Goal: Task Accomplishment & Management: Use online tool/utility

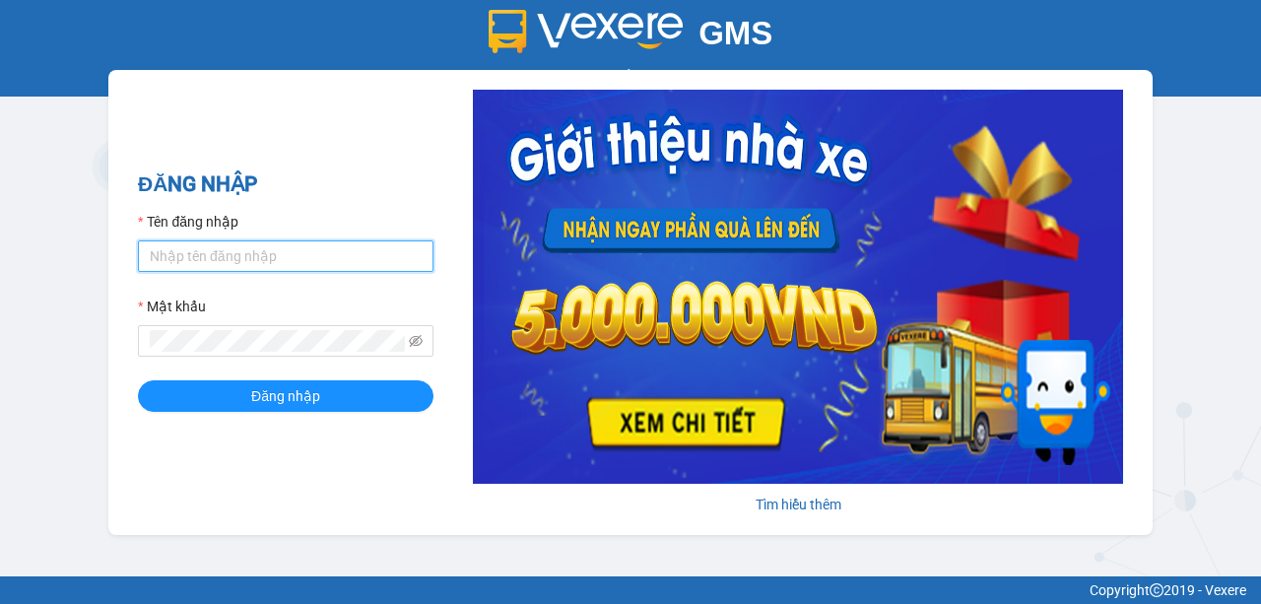
click at [228, 250] on input "Tên đăng nhập" at bounding box center [285, 256] width 295 height 32
type input "nhuml.quochoang"
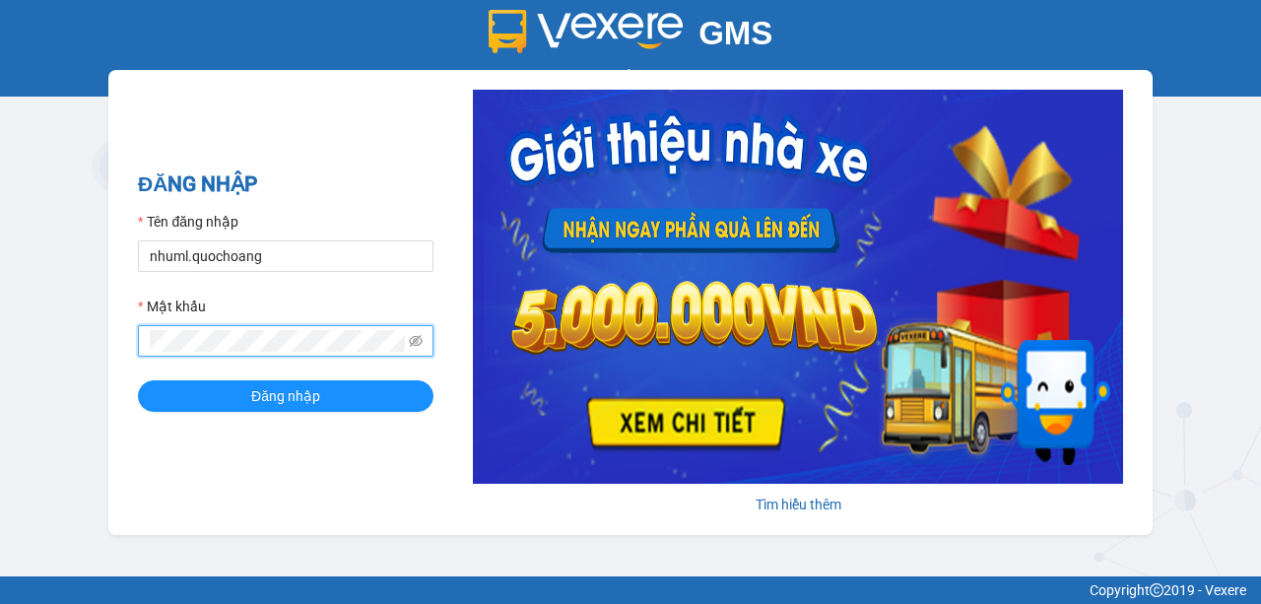
click at [138, 380] on button "Đăng nhập" at bounding box center [285, 396] width 295 height 32
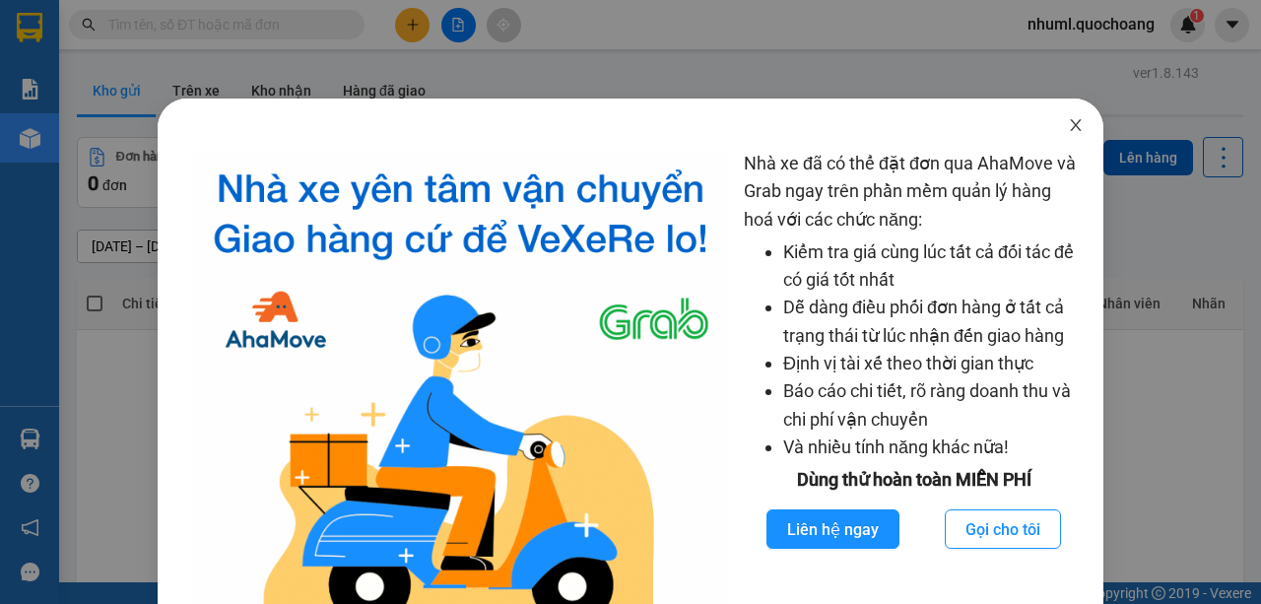
click at [1068, 126] on icon "close" at bounding box center [1076, 125] width 16 height 16
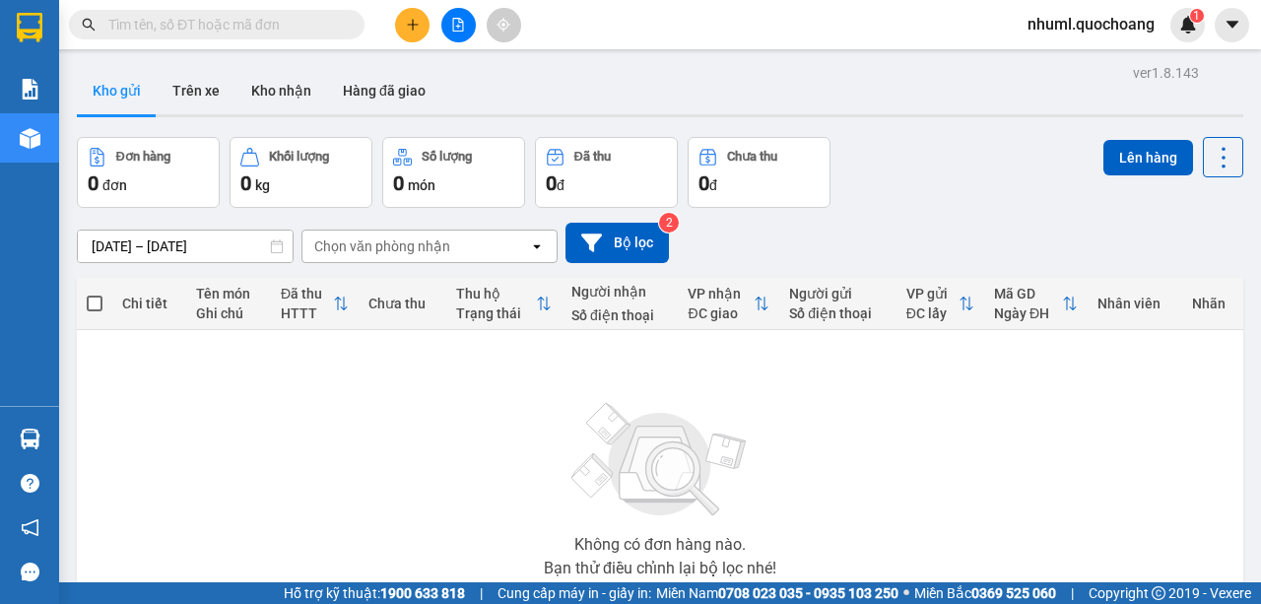
click at [420, 20] on button at bounding box center [412, 25] width 34 height 34
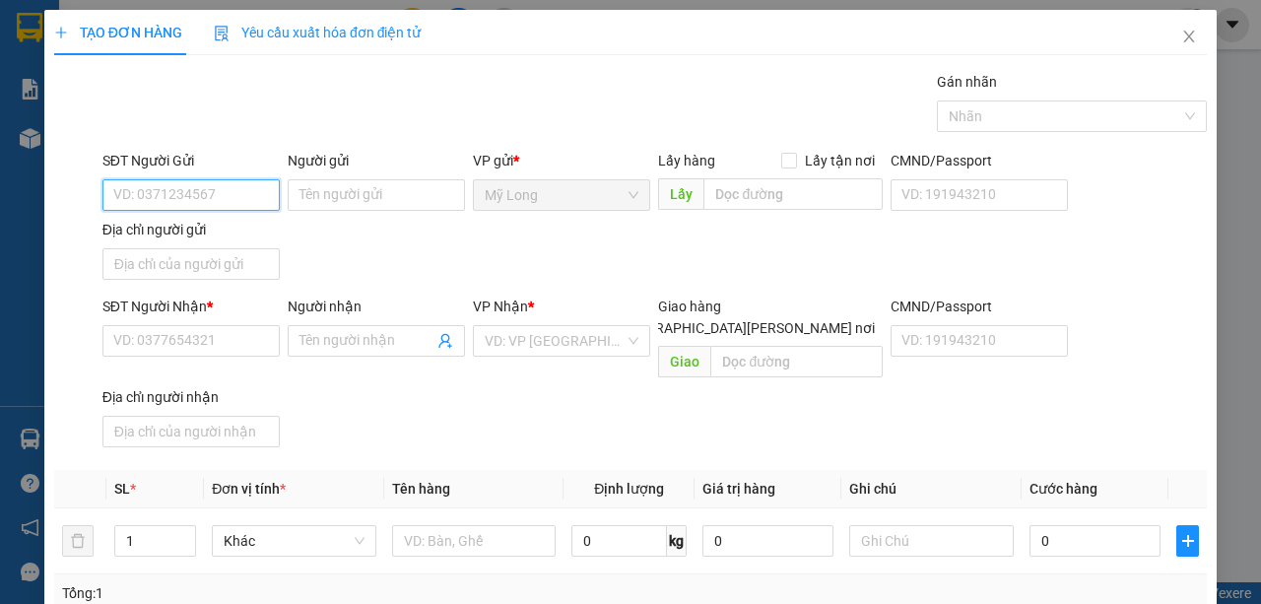
click at [274, 201] on input "SĐT Người Gửi" at bounding box center [190, 195] width 177 height 32
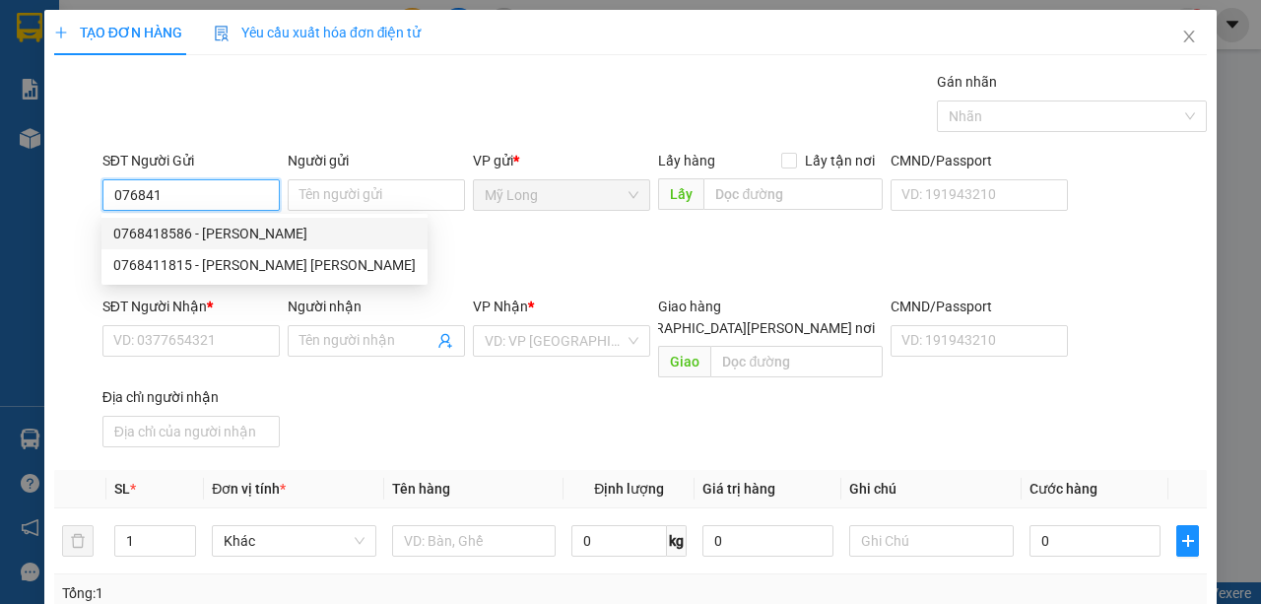
click at [329, 236] on div "0768418586 - [PERSON_NAME]" at bounding box center [264, 234] width 302 height 22
type input "0768418586"
type input "[PERSON_NAME]"
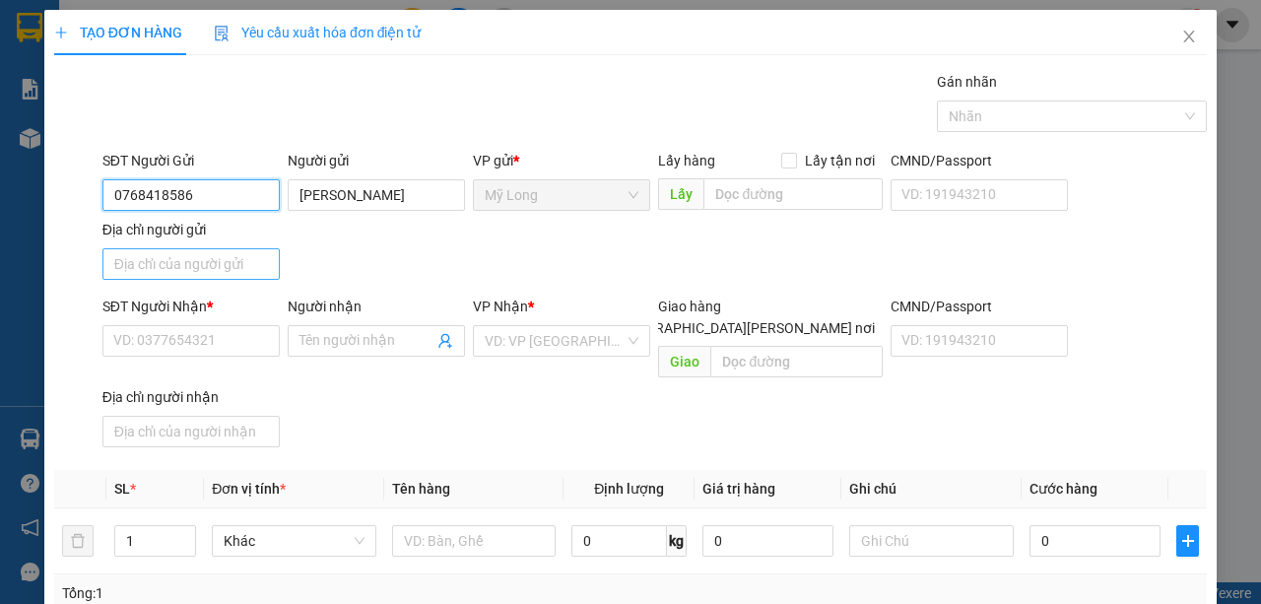
type input "0768418586"
click at [252, 265] on input "Địa chỉ người gửi" at bounding box center [190, 264] width 177 height 32
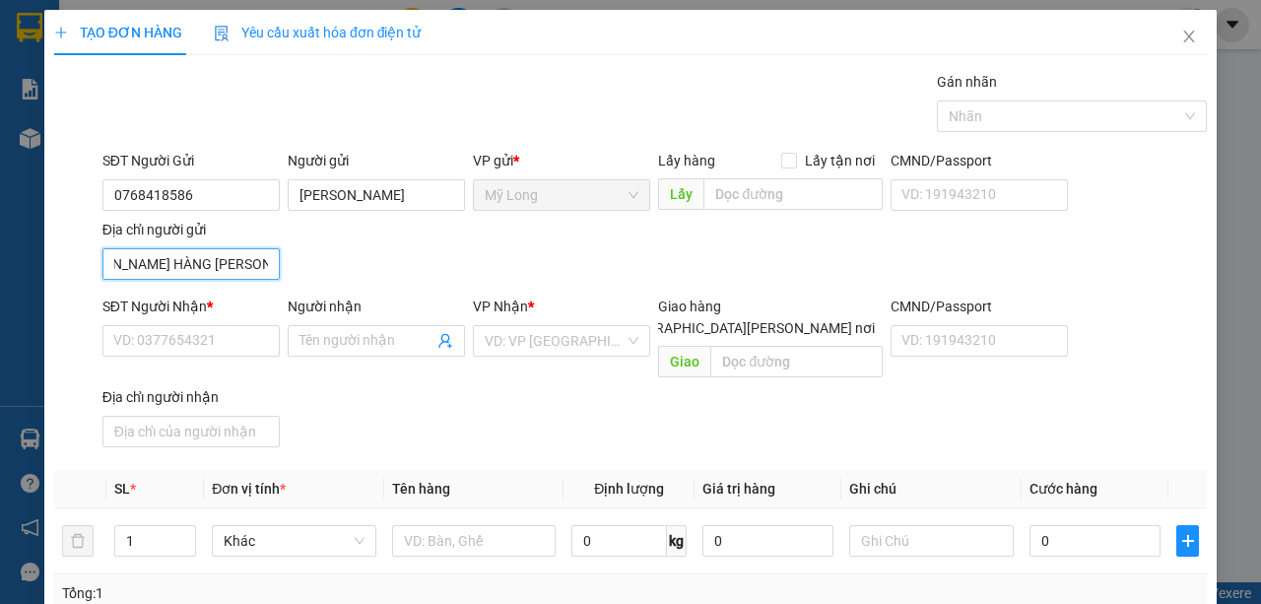
scroll to position [0, 133]
type input "TỔ 25 ẤP 2B [PERSON_NAME] HÀNG [PERSON_NAME][GEOGRAPHIC_DATA]"
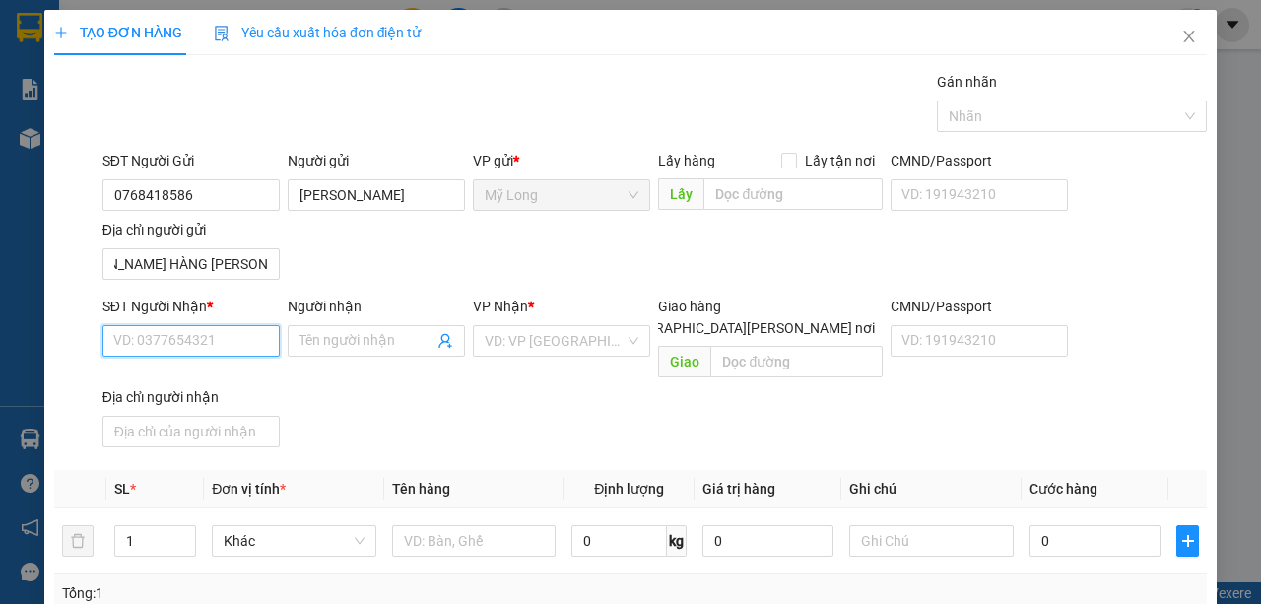
click at [154, 341] on input "SĐT Người Nhận *" at bounding box center [190, 341] width 177 height 32
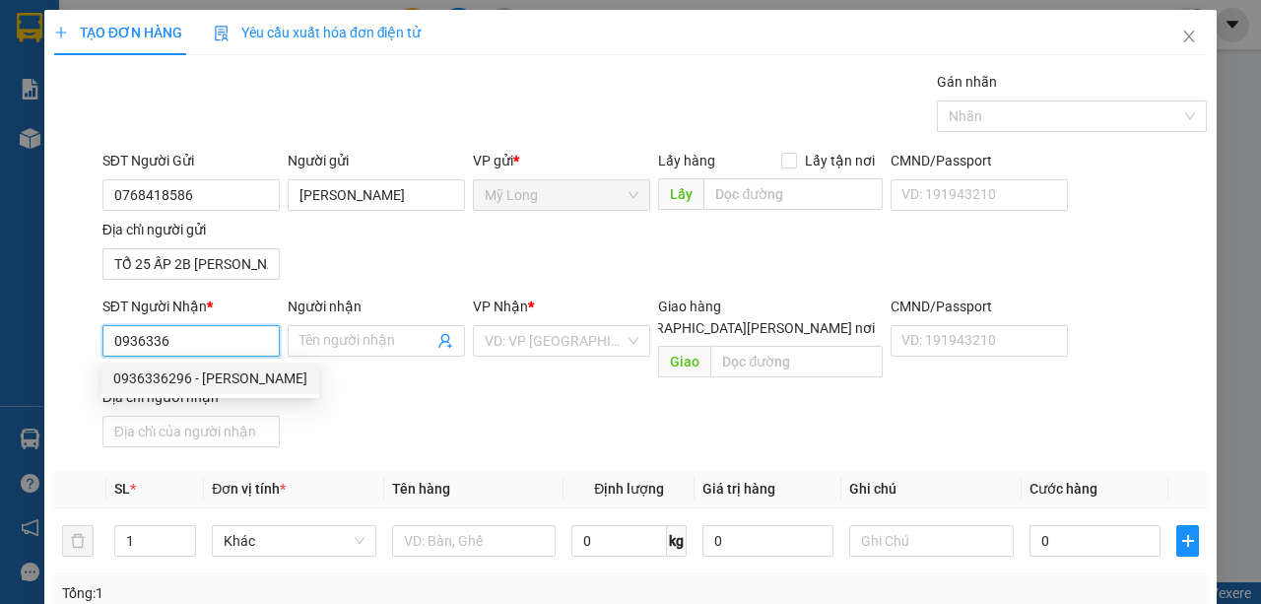
click at [233, 372] on div "0936336296 - [PERSON_NAME]" at bounding box center [210, 378] width 194 height 22
type input "0936336296"
type input "[PERSON_NAME]"
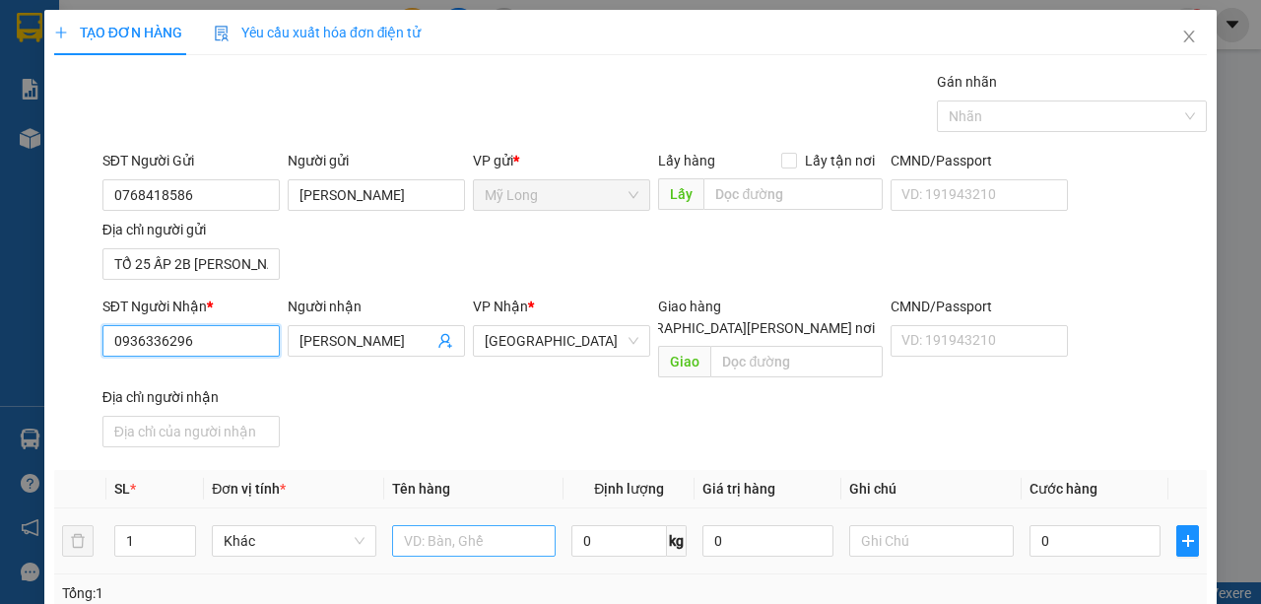
type input "0936336296"
click at [460, 525] on input "text" at bounding box center [474, 541] width 164 height 32
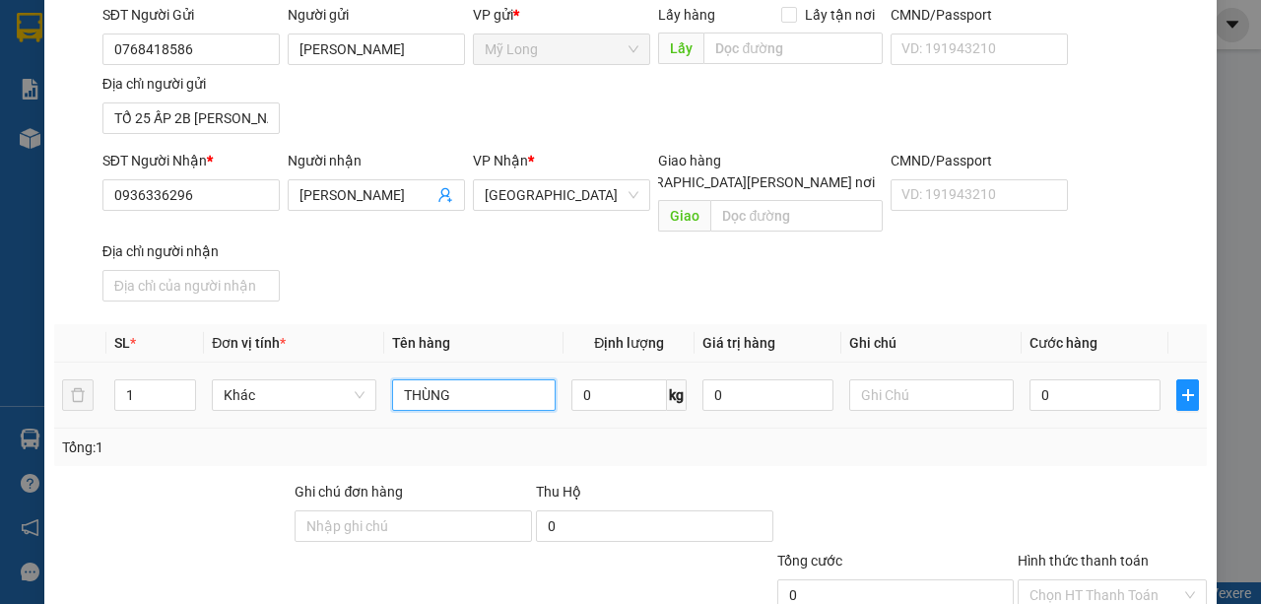
scroll to position [197, 0]
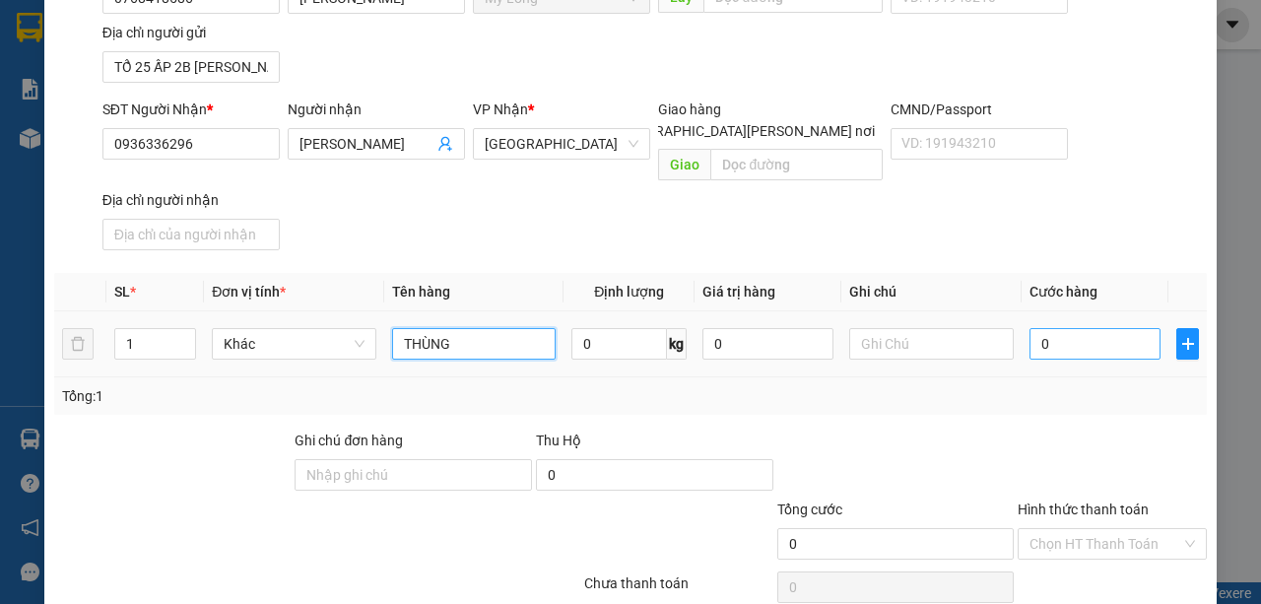
type input "THÙNG"
click at [1065, 328] on input "0" at bounding box center [1094, 344] width 131 height 32
type input "5"
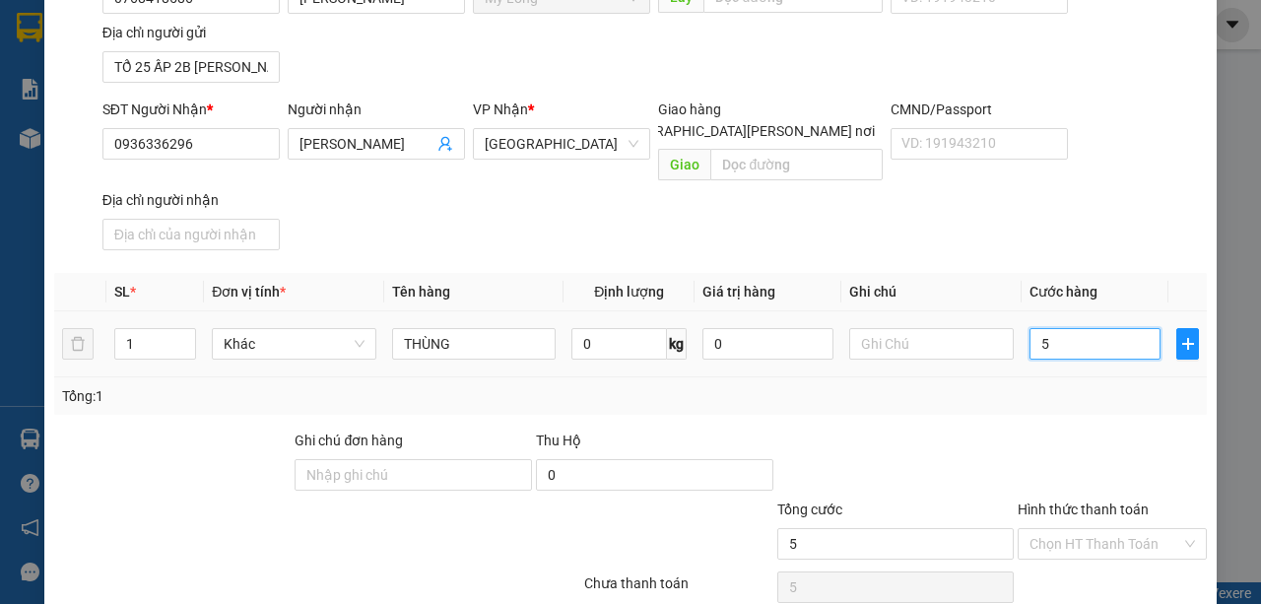
type input "50"
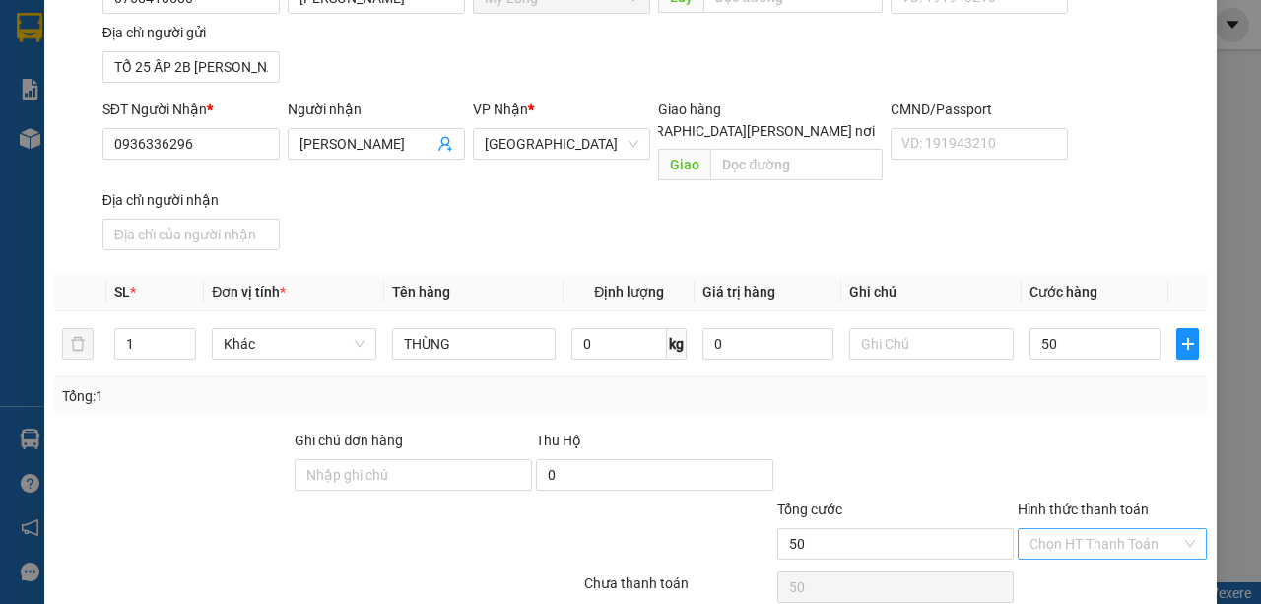
type input "50.000"
click at [1067, 529] on input "Hình thức thanh toán" at bounding box center [1105, 544] width 152 height 30
click at [1078, 549] on div "Tại văn phòng" at bounding box center [1102, 558] width 163 height 22
type input "0"
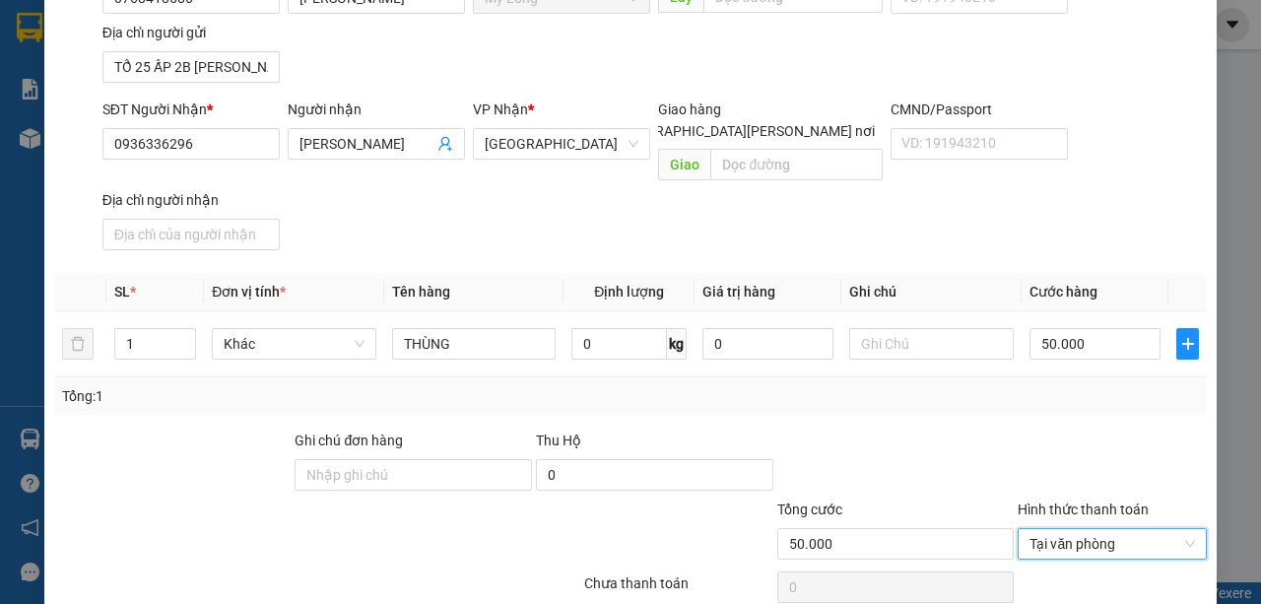
scroll to position [259, 0]
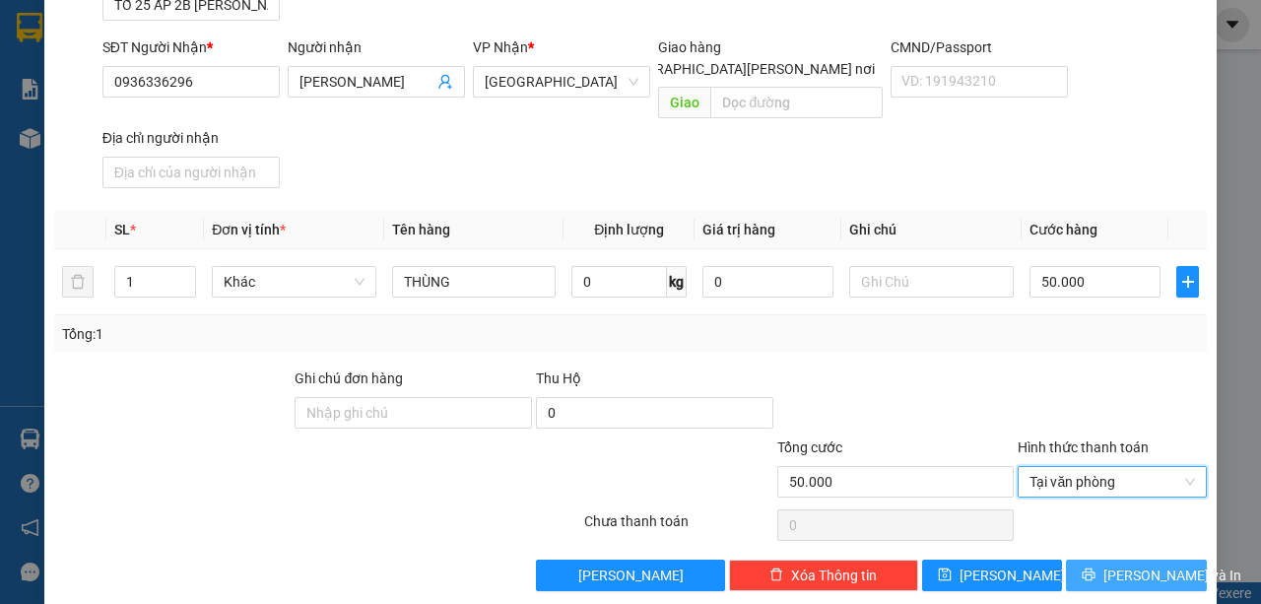
click at [1139, 564] on span "[PERSON_NAME] và In" at bounding box center [1172, 575] width 138 height 22
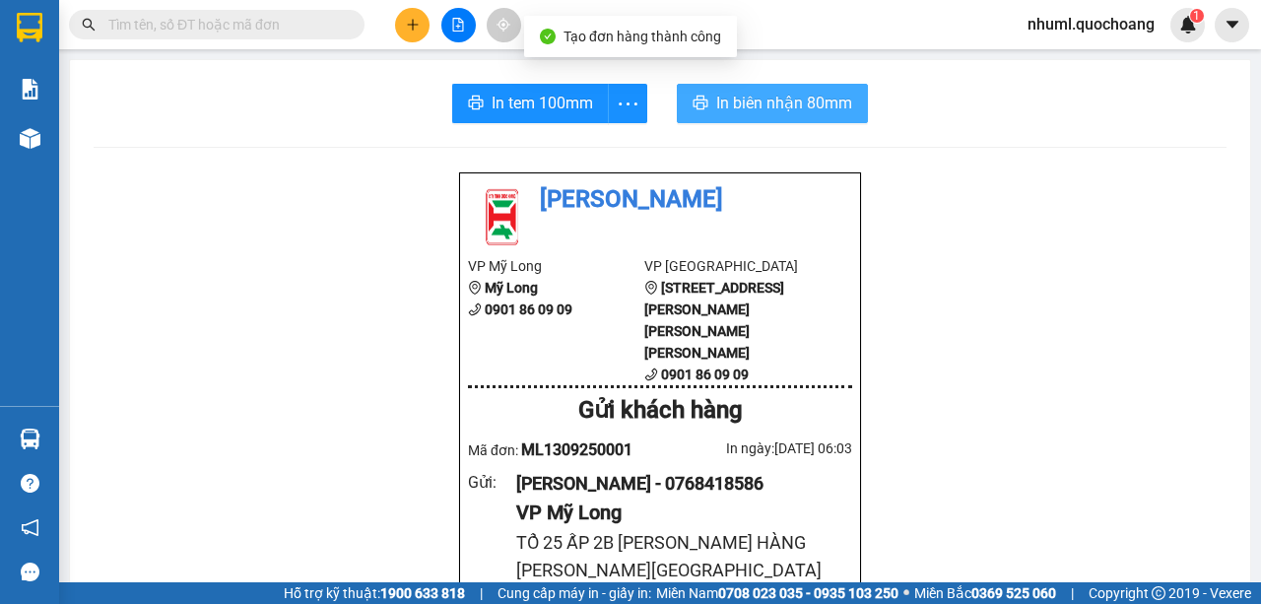
click at [792, 107] on span "In biên nhận 80mm" at bounding box center [784, 103] width 136 height 25
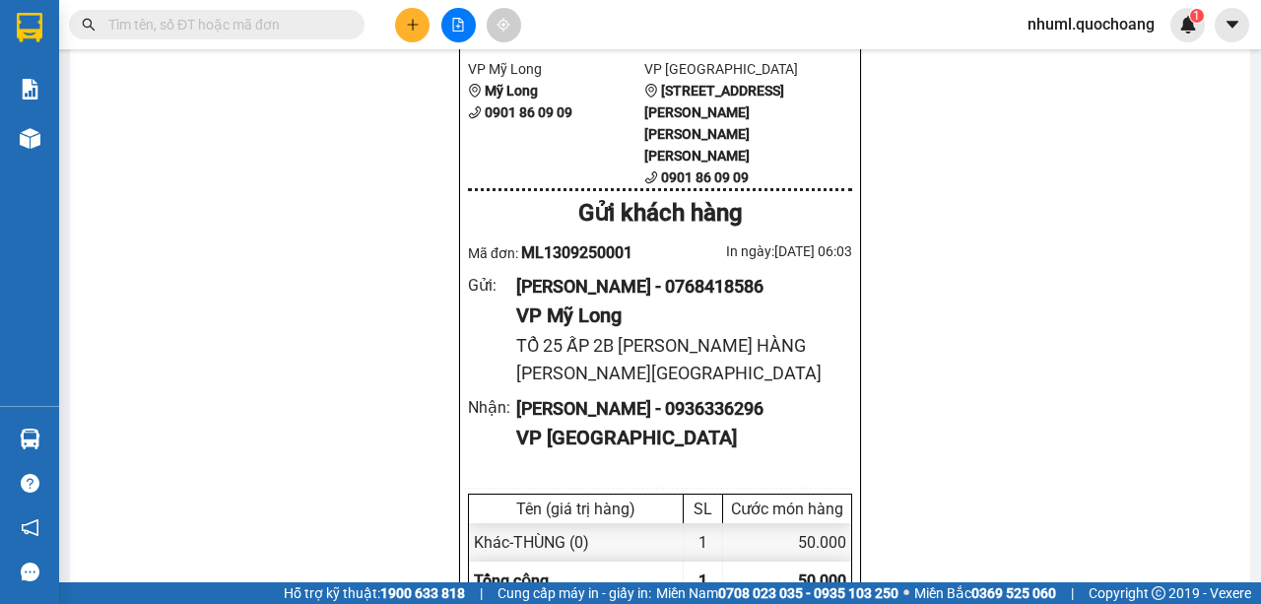
click at [14, 148] on div at bounding box center [30, 138] width 34 height 34
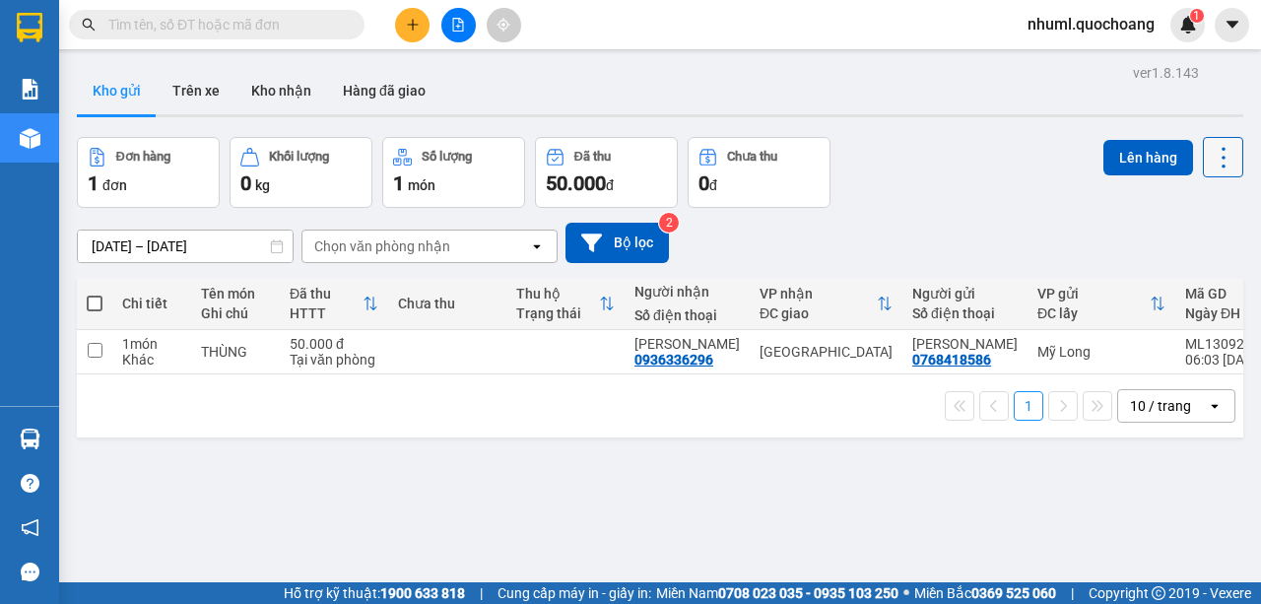
drag, startPoint x: 1225, startPoint y: 152, endPoint x: 1220, endPoint y: 165, distance: 14.6
click at [1225, 156] on icon at bounding box center [1223, 158] width 28 height 28
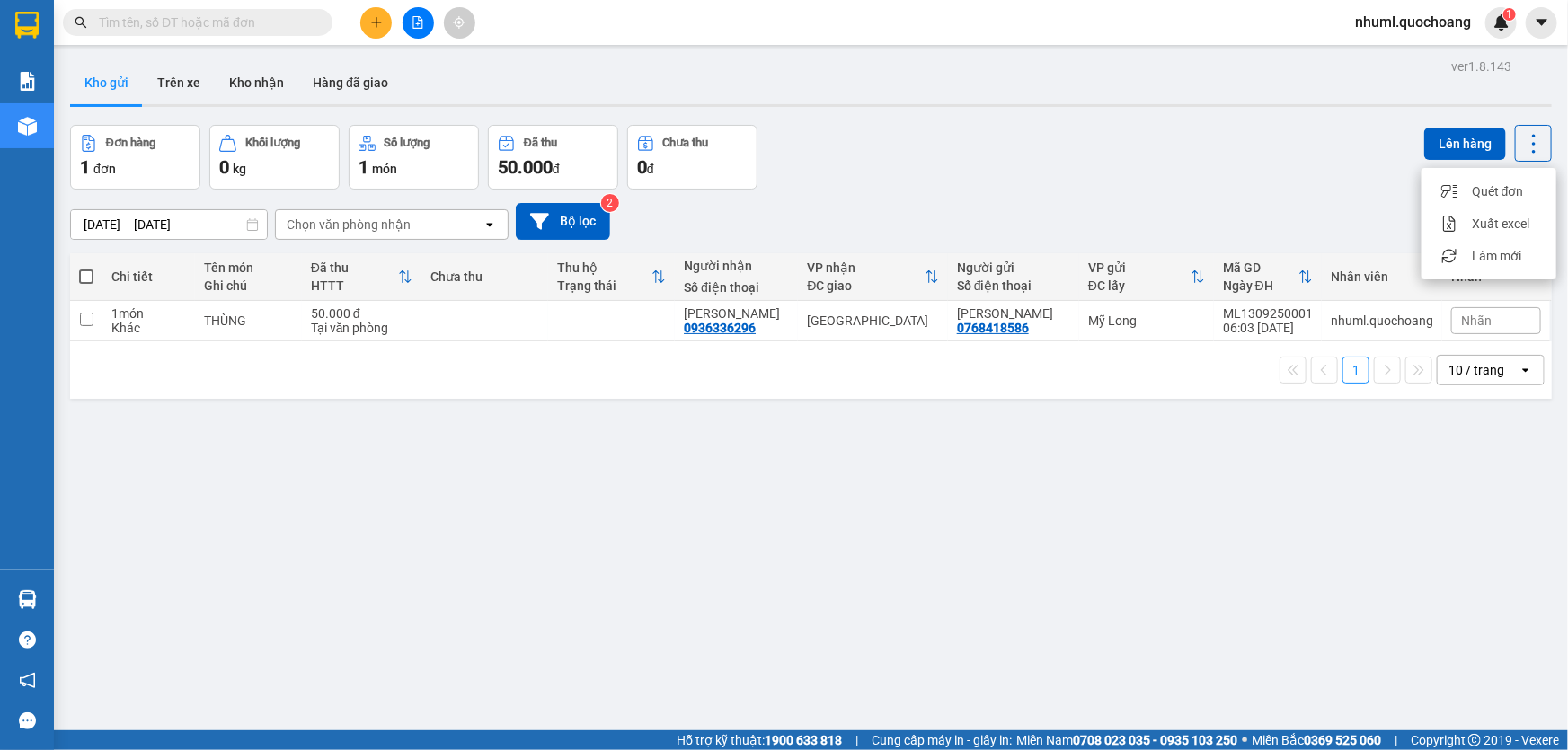
drag, startPoint x: 1122, startPoint y: 1, endPoint x: 1192, endPoint y: 444, distance: 448.5
click at [1149, 444] on div "ver 1.8.143 Kho gửi Trên xe [PERSON_NAME] Hàng đã [PERSON_NAME] hàng 1 đơn [PER…" at bounding box center [811, 429] width 1496 height 750
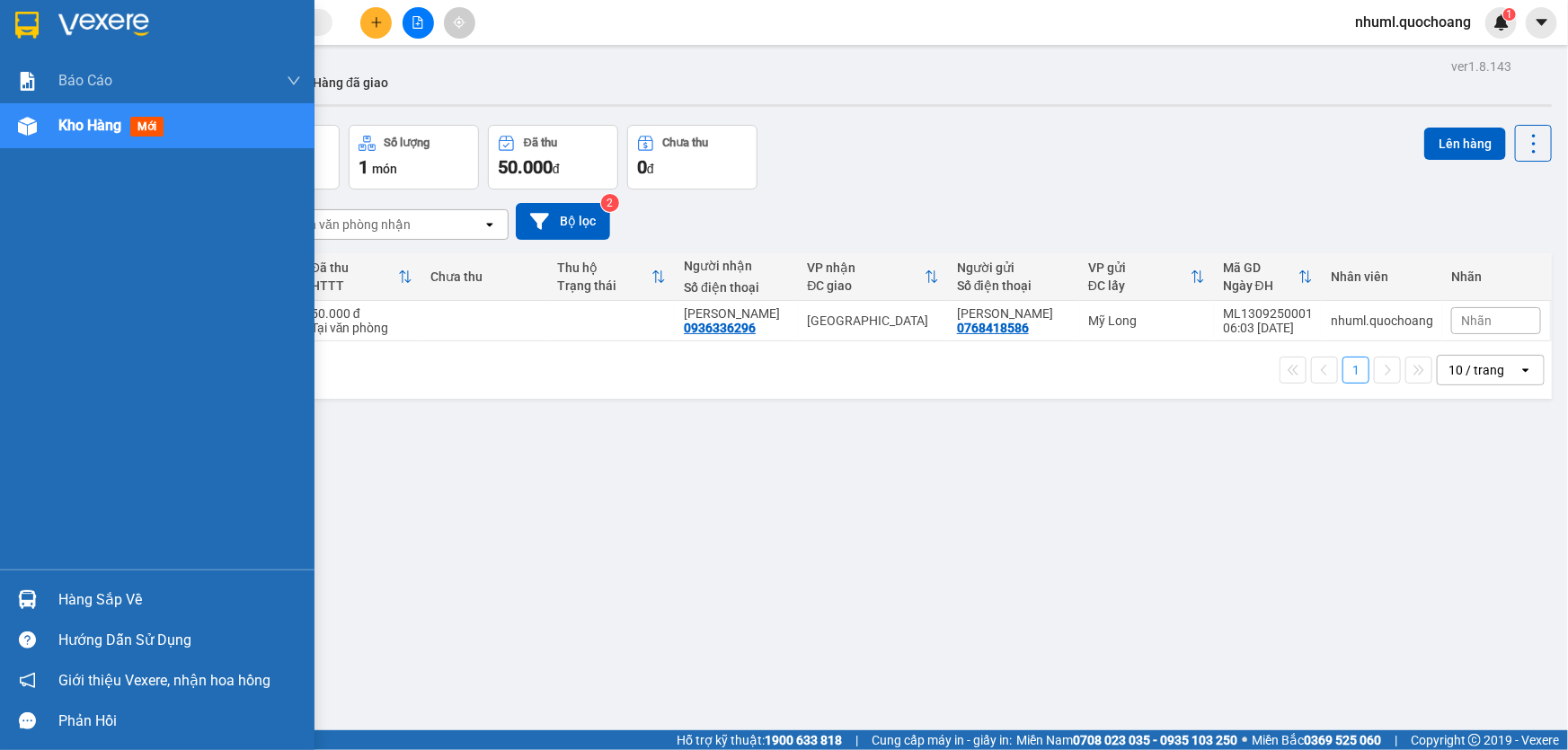
click at [78, 550] on div "Hàng sắp về" at bounding box center [180, 600] width 243 height 27
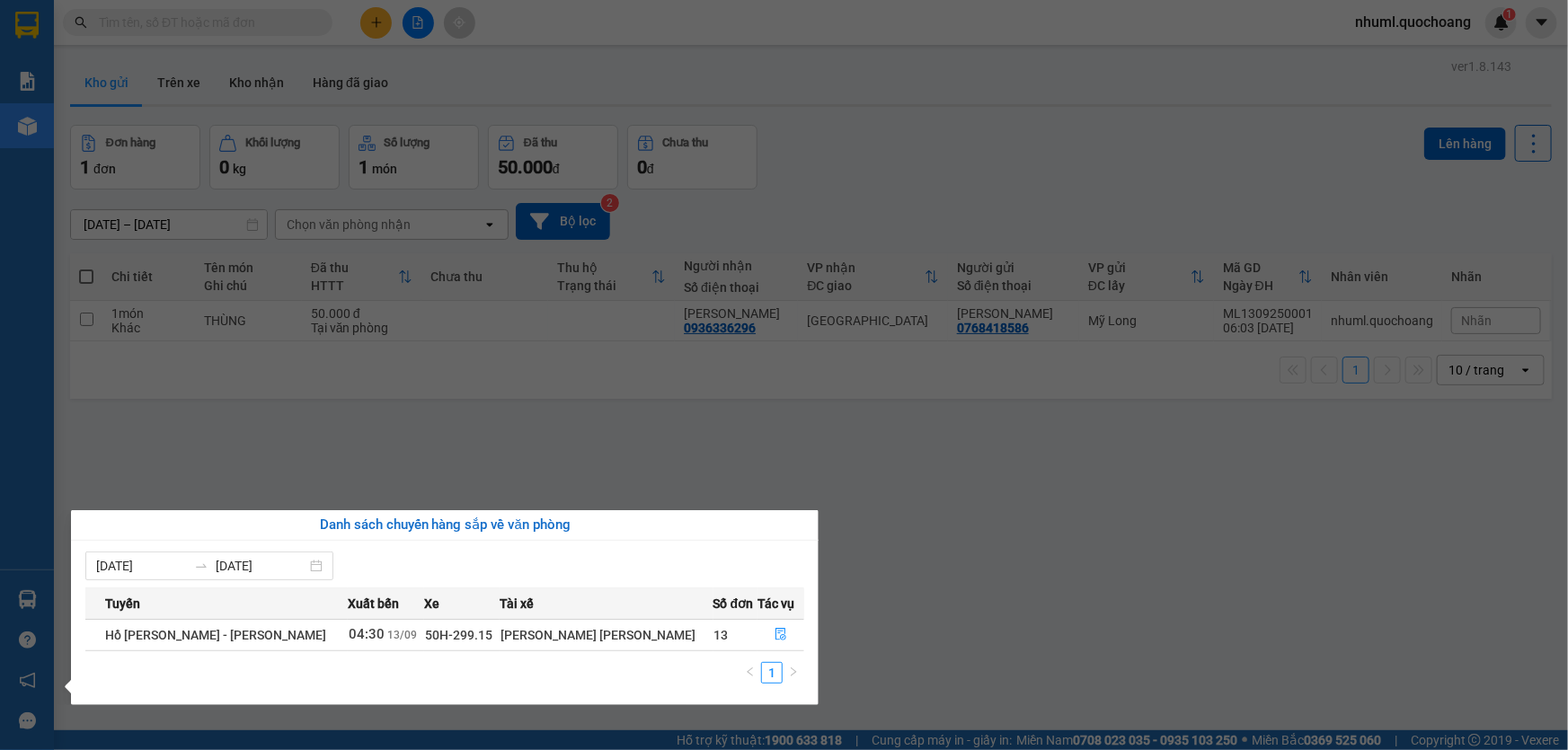
click at [1001, 525] on section "Kết quả [PERSON_NAME] ( 0 ) Bộ lọc No Data nhuml.quochoang 1 [PERSON_NAME] [PER…" at bounding box center [784, 375] width 1568 height 750
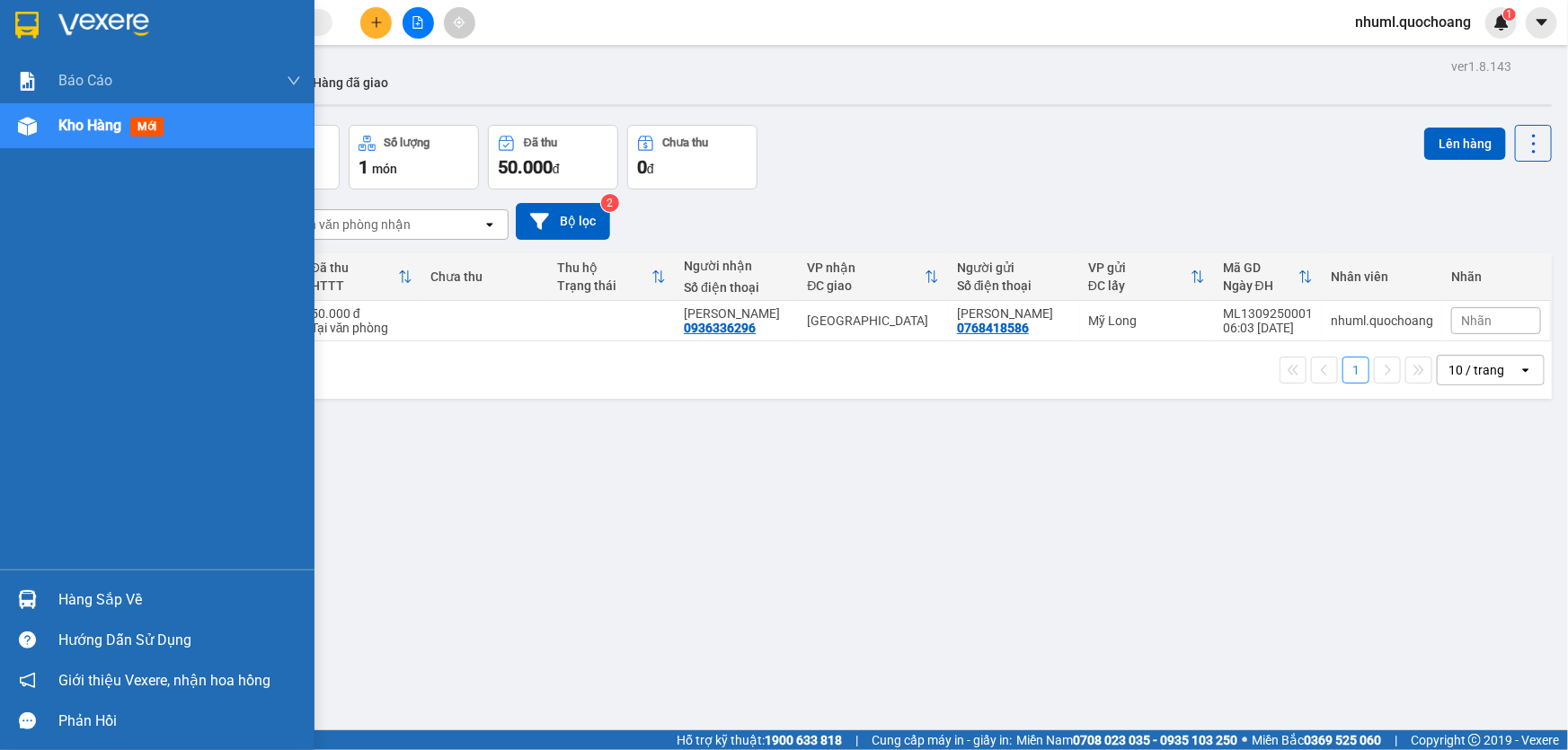
click at [137, 550] on div "Hàng sắp về" at bounding box center [180, 600] width 243 height 27
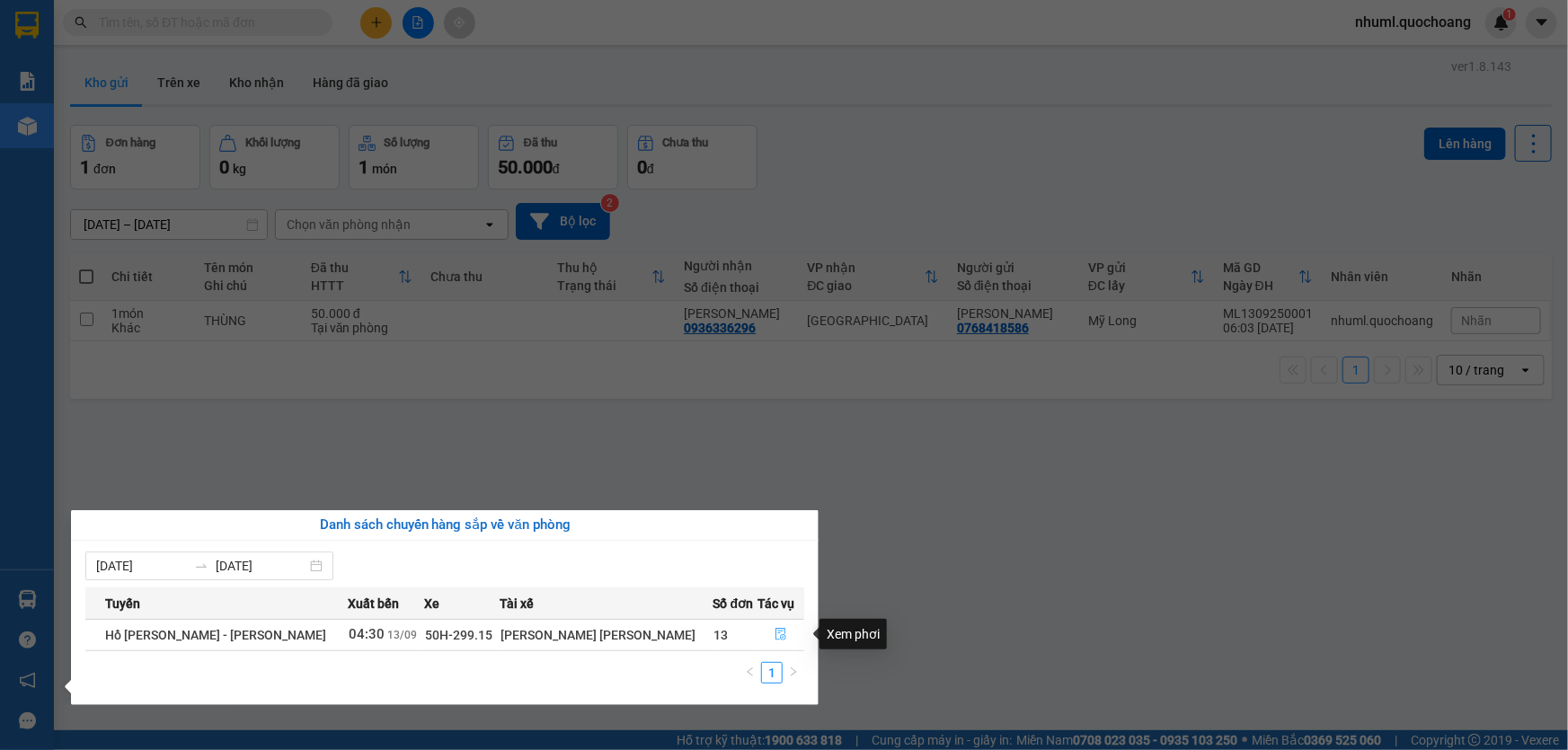
click at [781, 550] on button "button" at bounding box center [780, 636] width 45 height 29
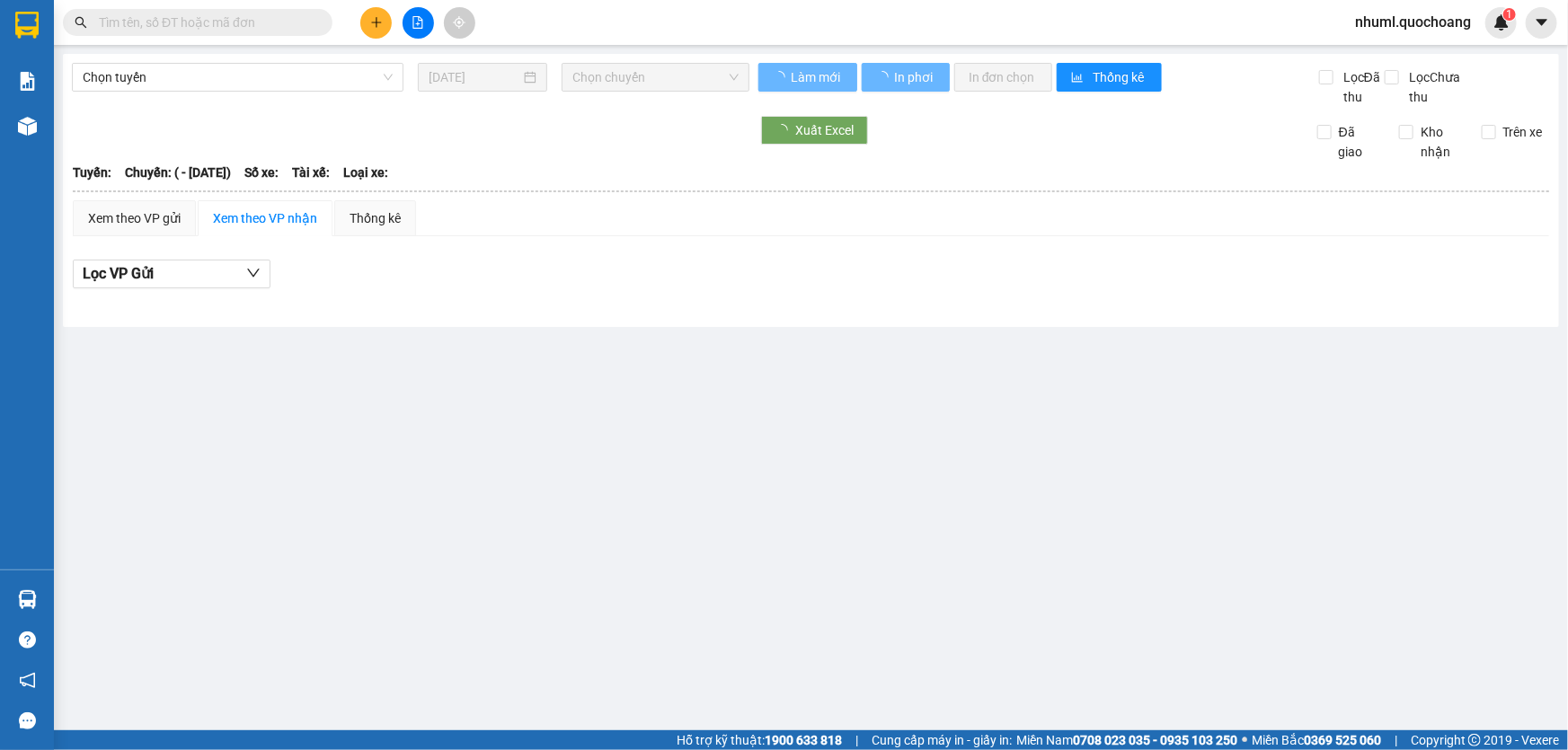
type input "[DATE]"
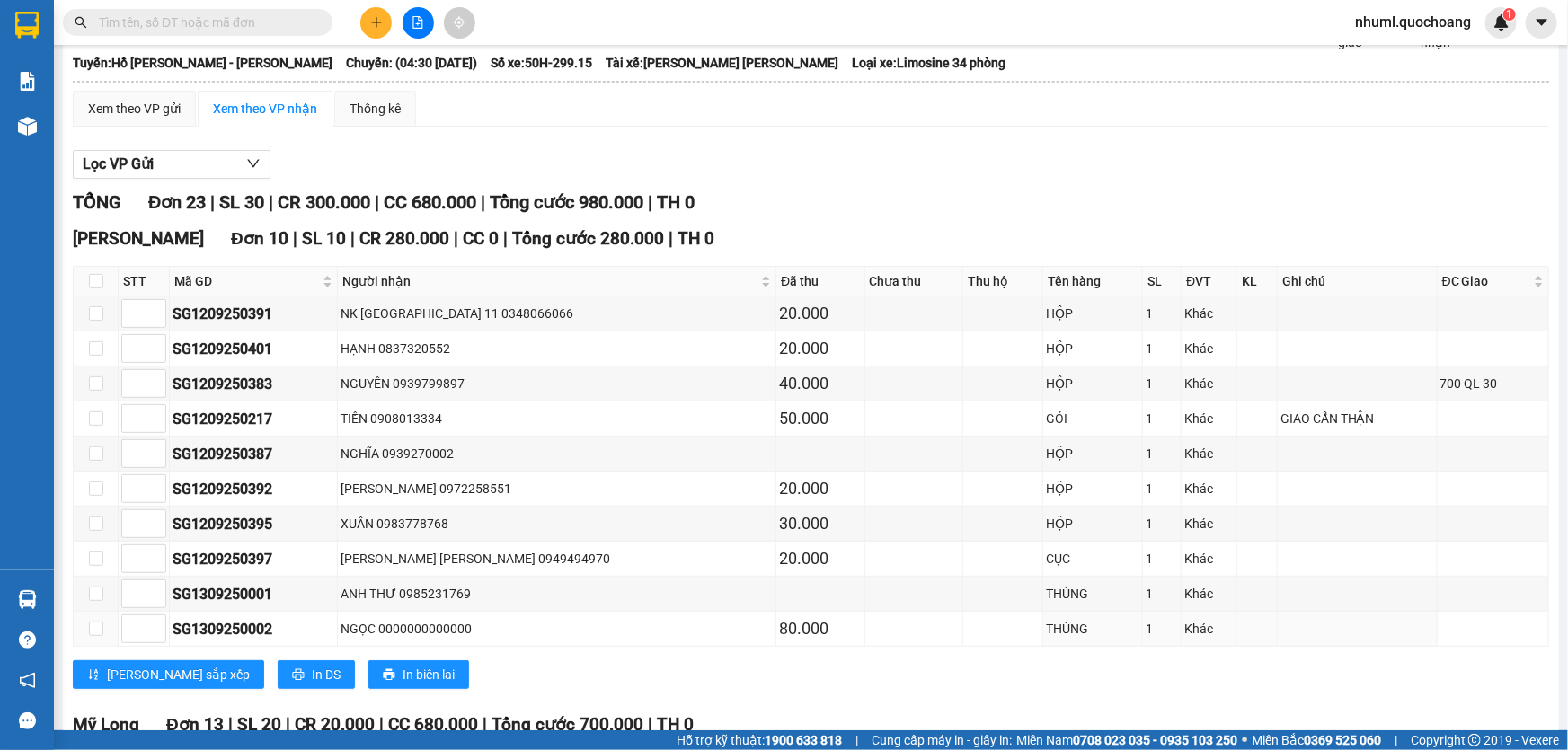
scroll to position [49, 0]
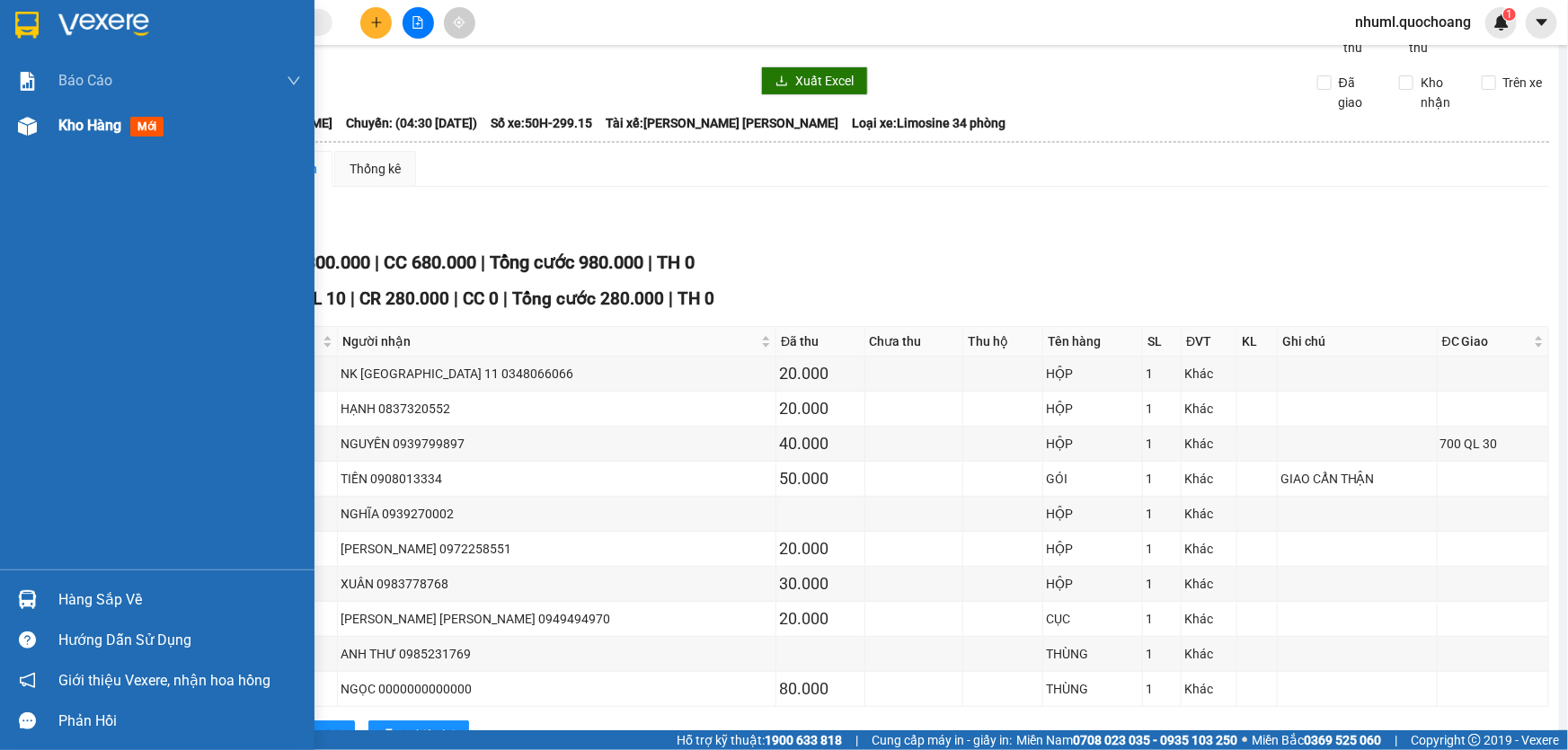
click at [15, 128] on div at bounding box center [27, 126] width 31 height 31
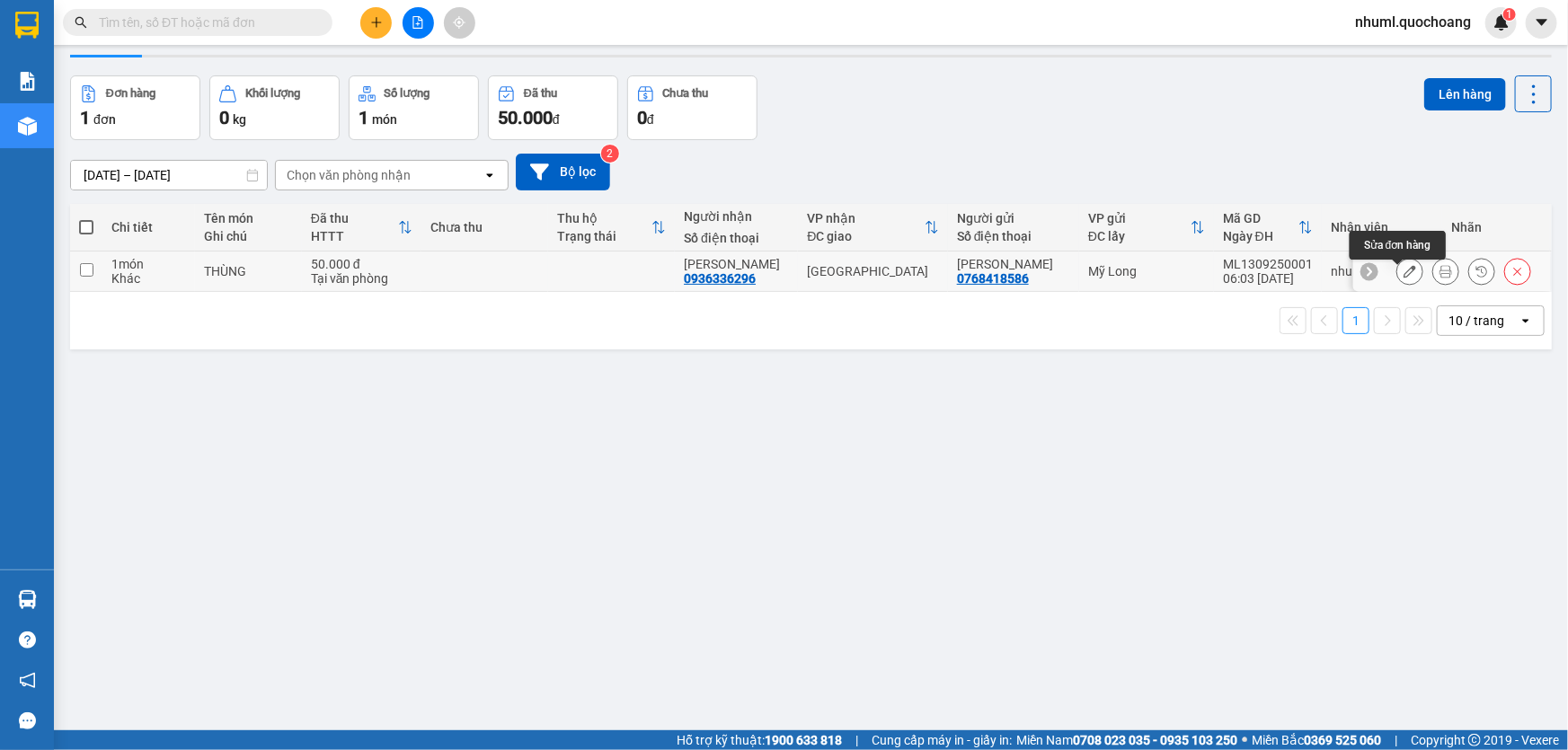
click at [1149, 280] on button at bounding box center [1446, 272] width 26 height 31
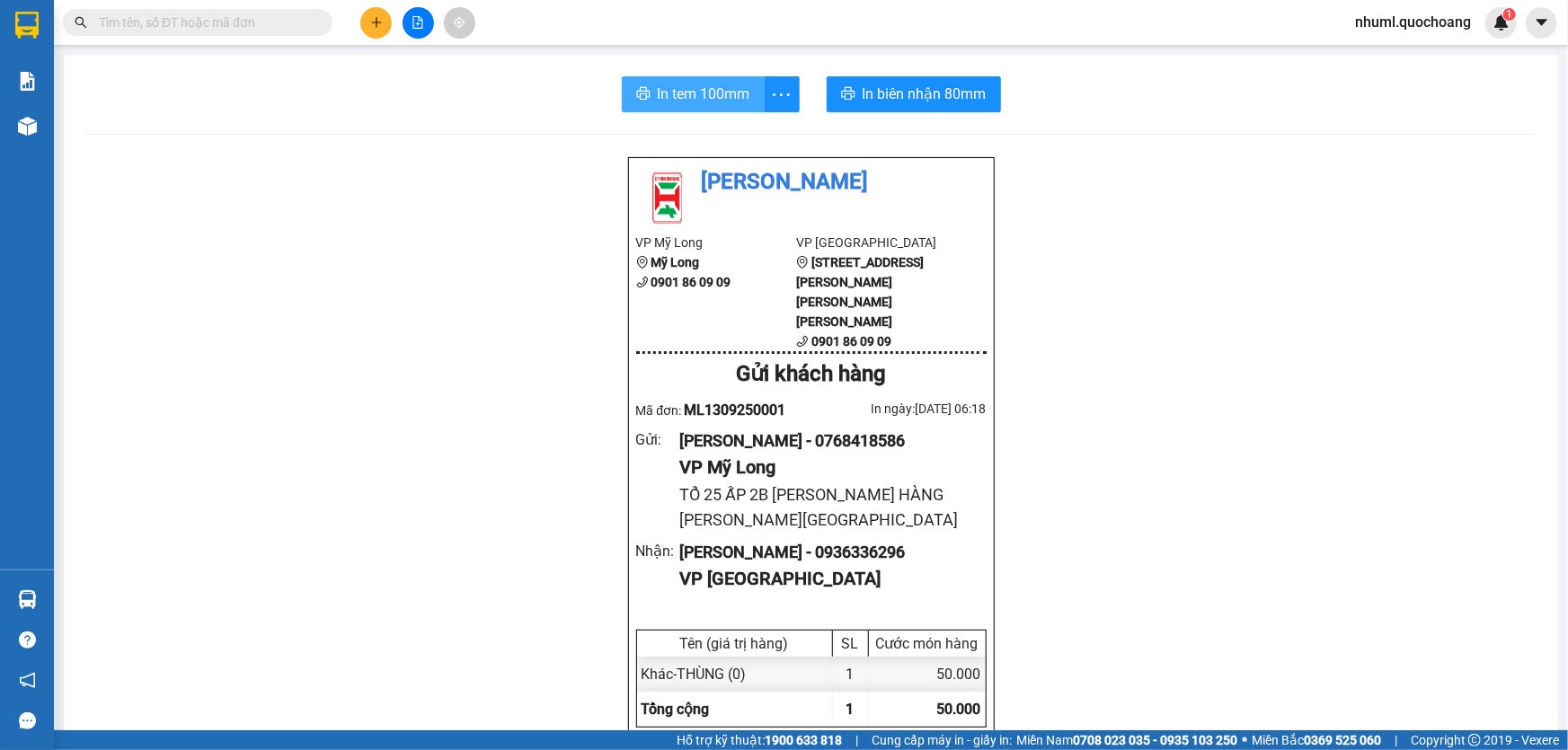
click at [701, 107] on button "In tem 100mm" at bounding box center [693, 94] width 143 height 36
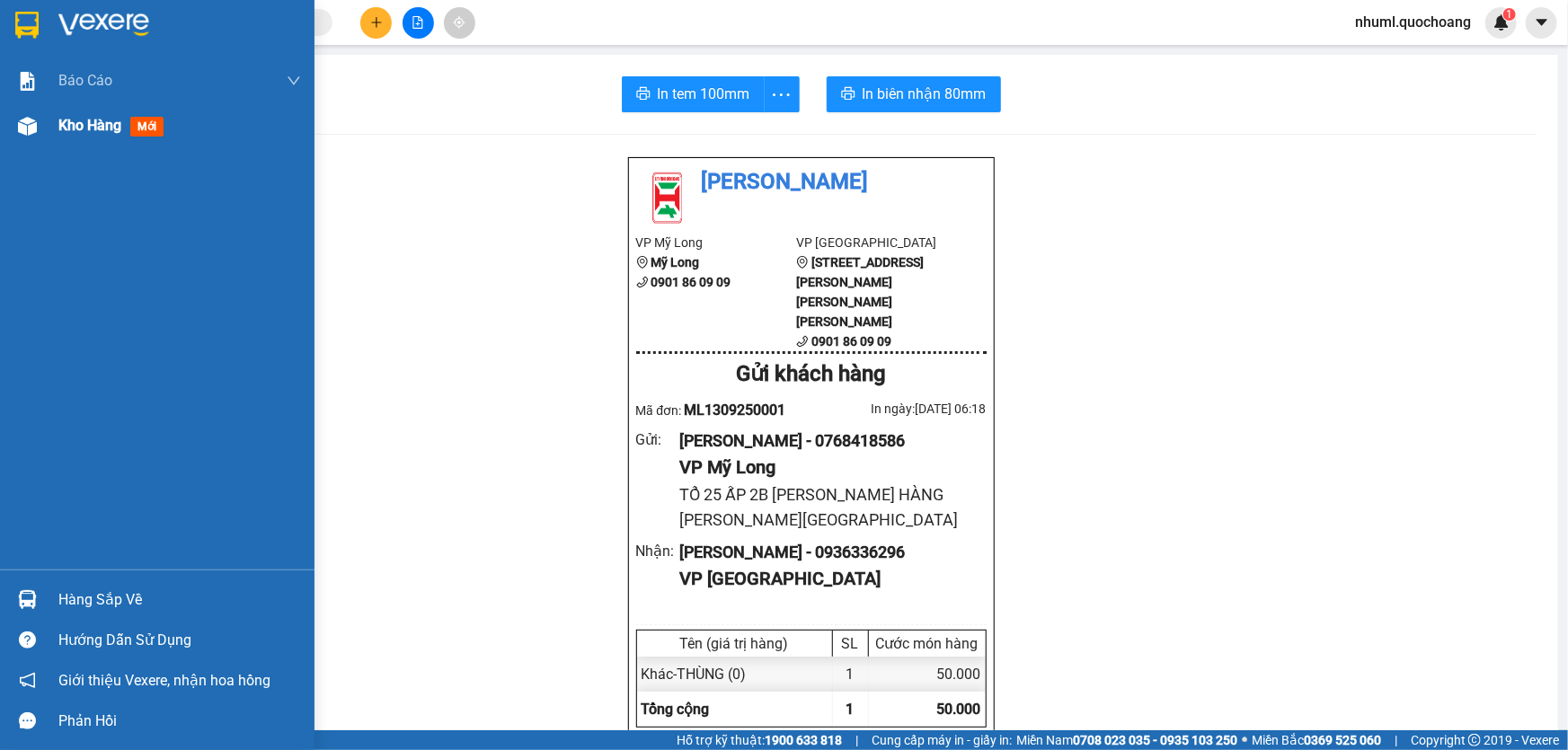
click at [36, 147] on div "Kho hàng mới" at bounding box center [157, 125] width 315 height 45
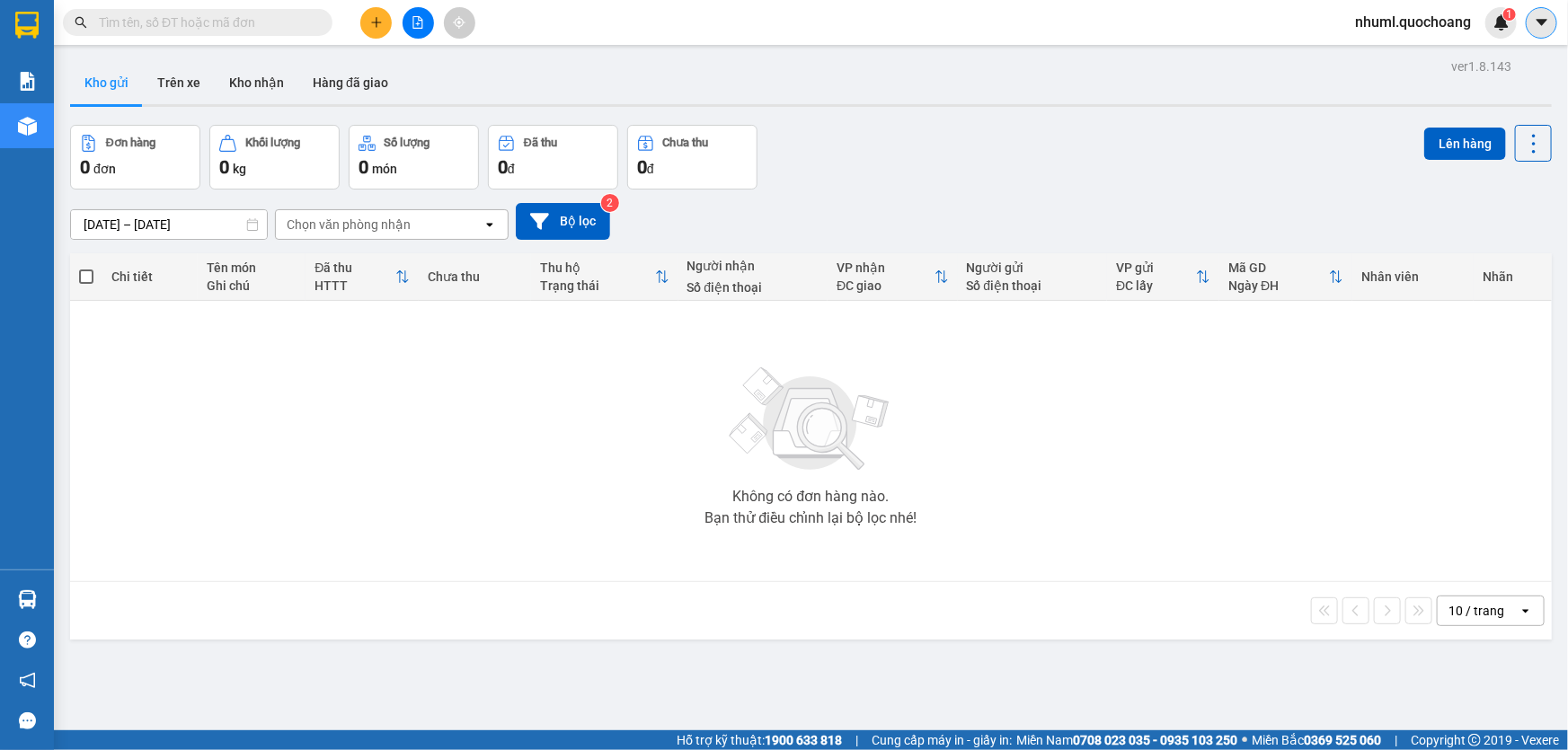
click at [1149, 26] on icon "caret-down" at bounding box center [1542, 23] width 16 height 16
click at [1149, 18] on span "nhuml.quochoang" at bounding box center [1412, 22] width 145 height 23
click at [1149, 57] on span "Đăng xuất" at bounding box center [1420, 56] width 108 height 20
